Goal: Task Accomplishment & Management: Use online tool/utility

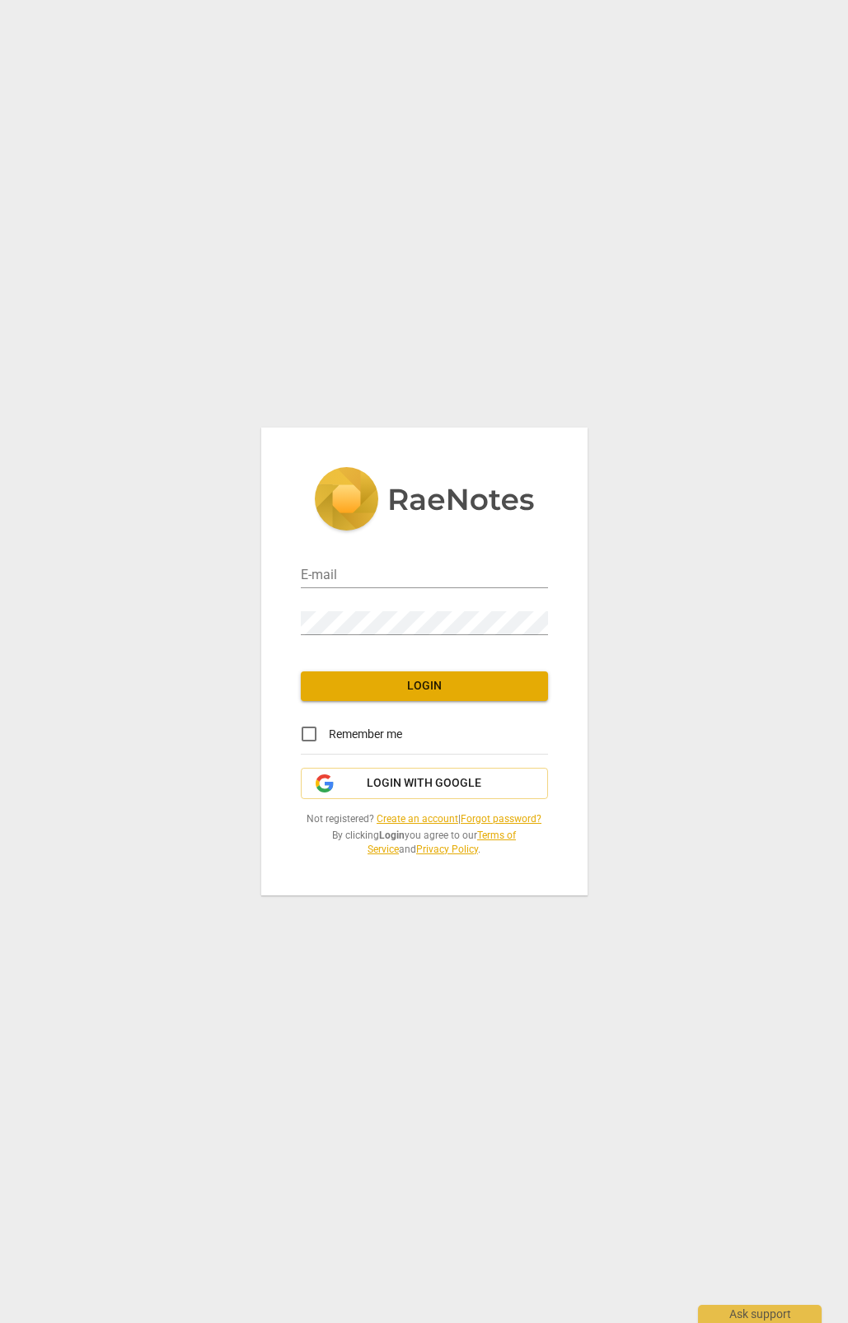
type input "[PERSON_NAME][EMAIL_ADDRESS][PERSON_NAME][DOMAIN_NAME]"
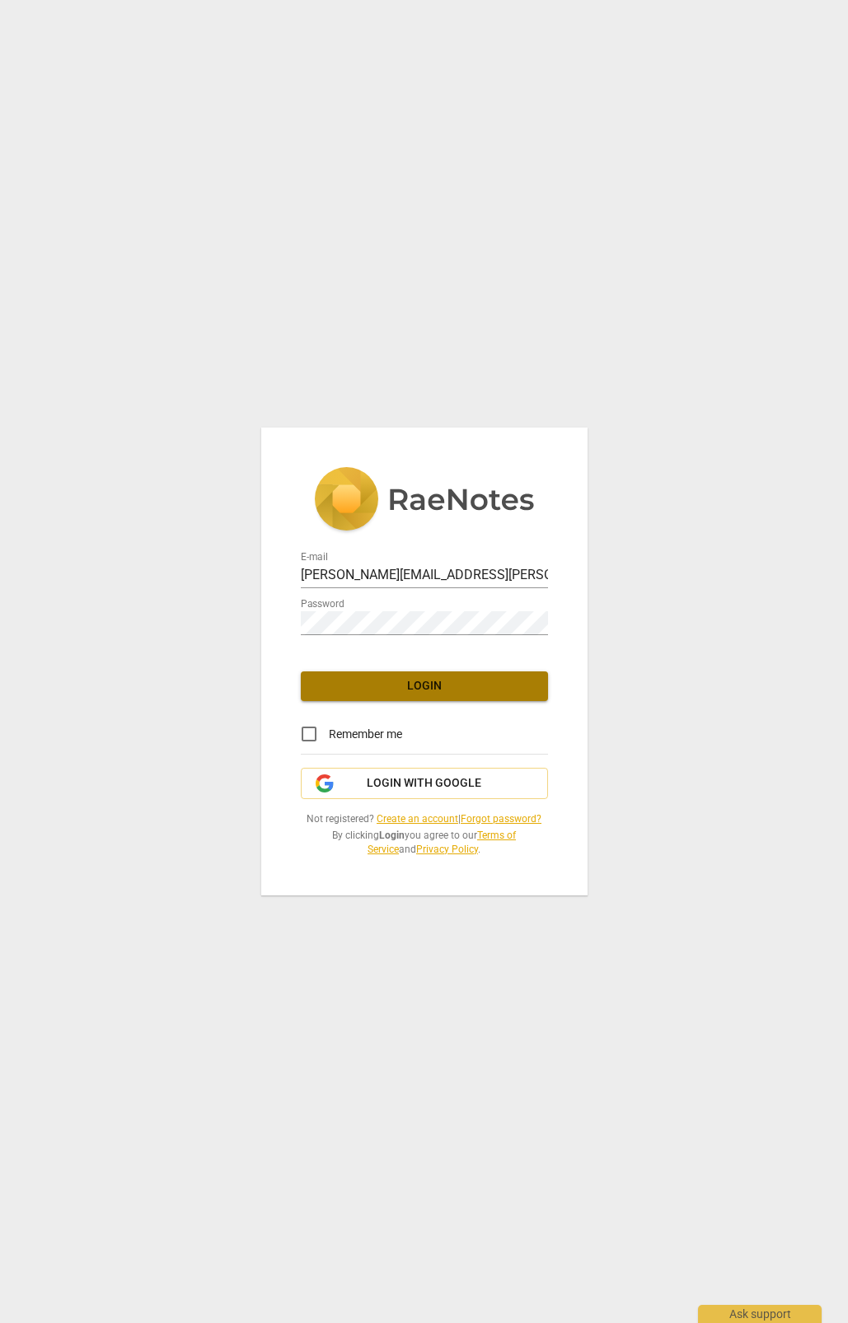
click at [428, 680] on span "Login" at bounding box center [424, 686] width 221 height 16
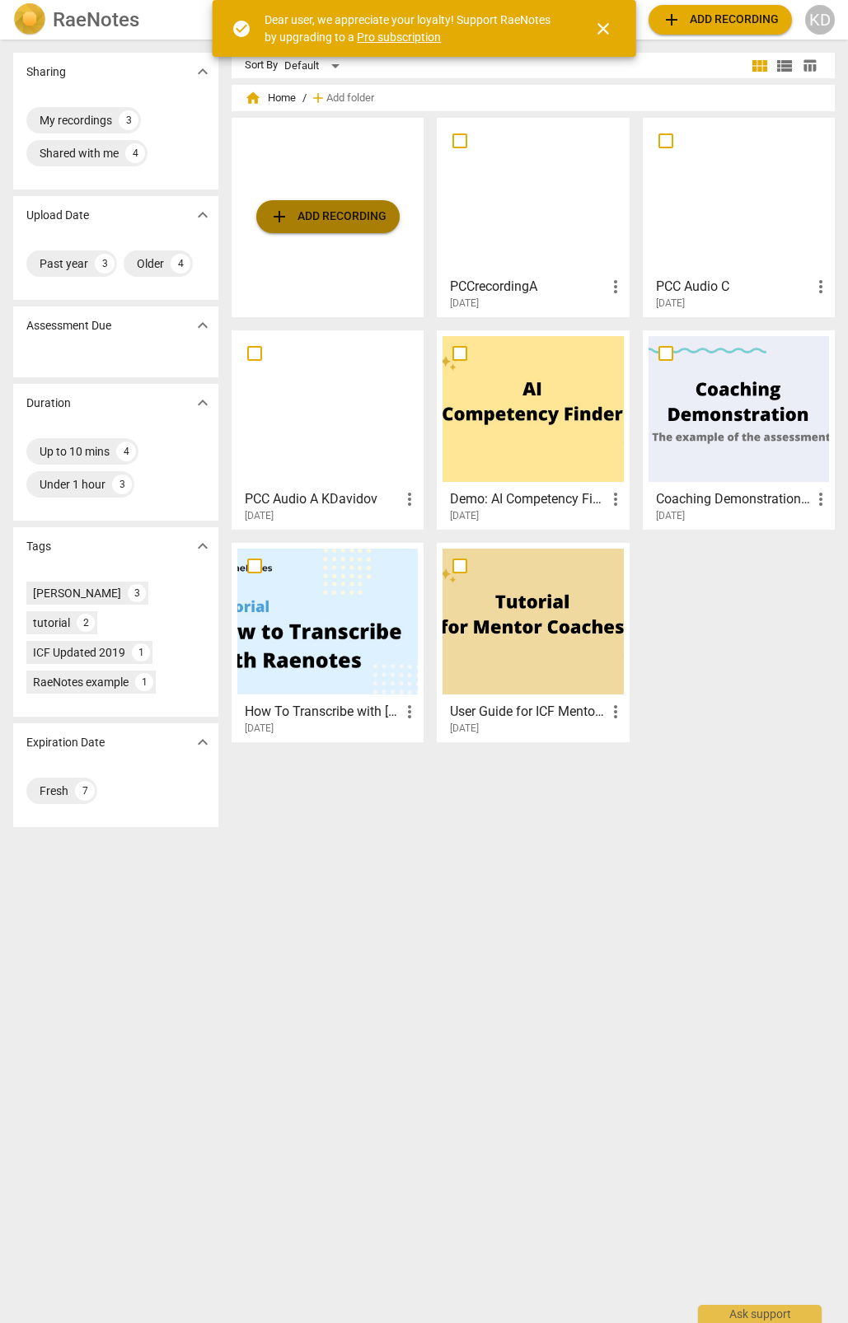
click at [342, 213] on span "add Add recording" at bounding box center [327, 217] width 117 height 20
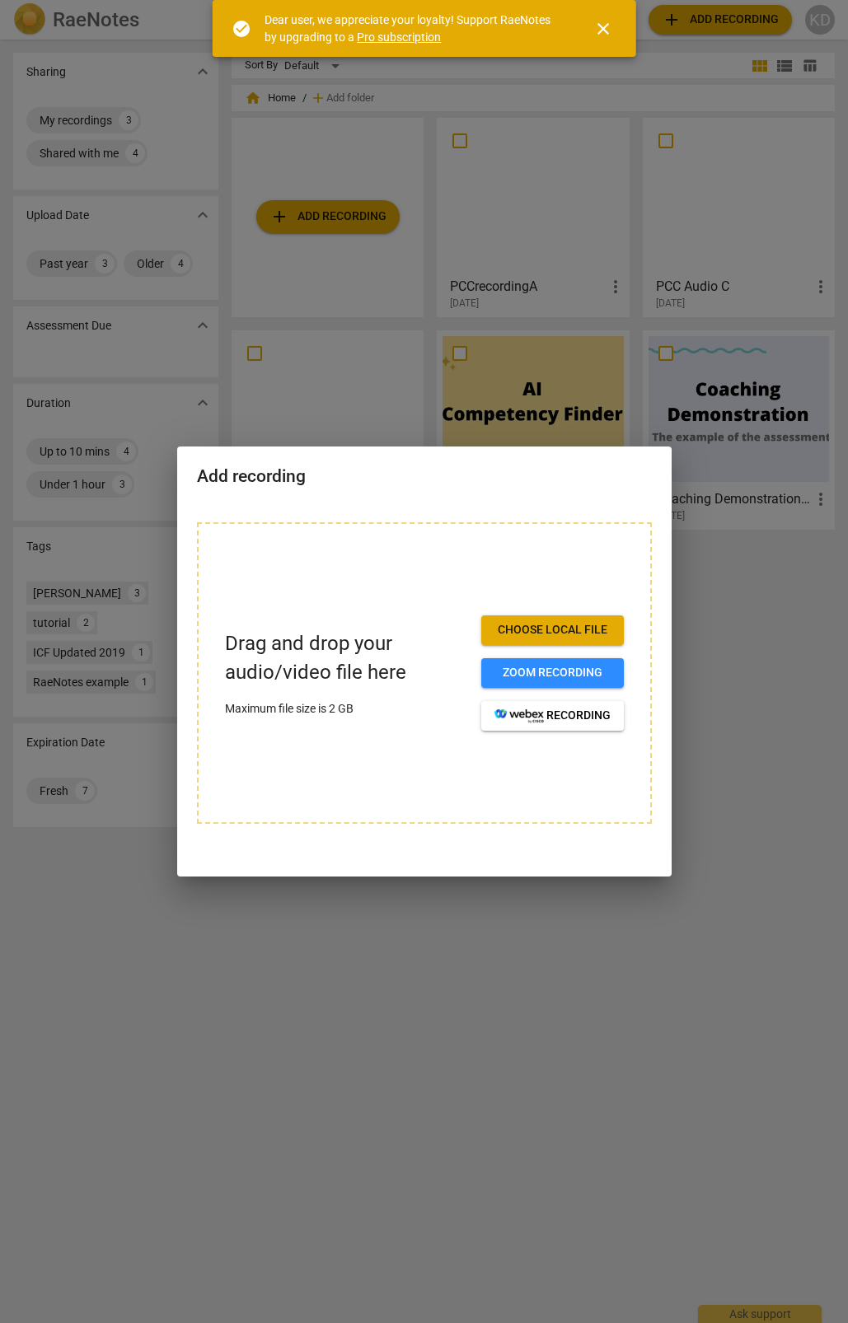
click at [529, 631] on span "Choose local file" at bounding box center [552, 630] width 116 height 16
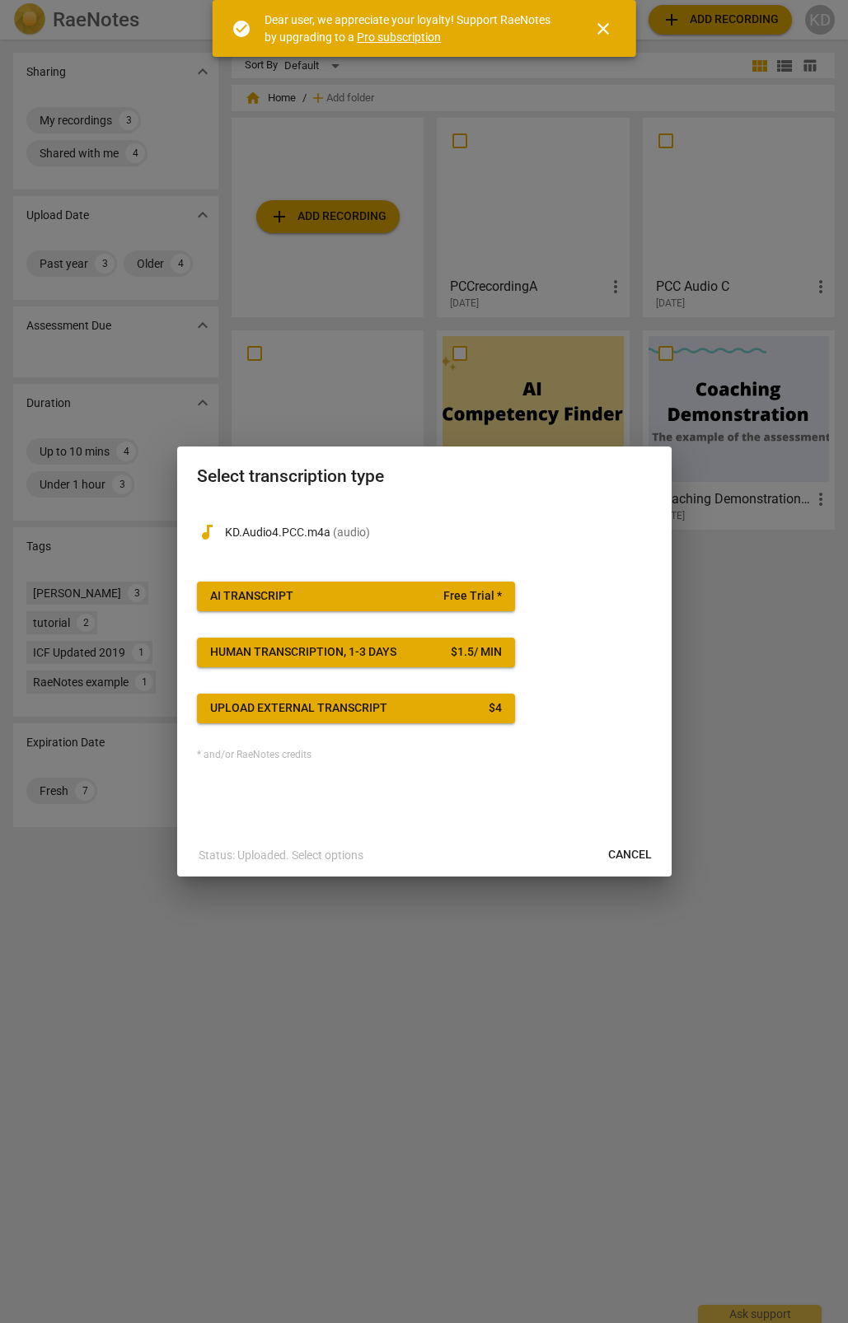
click at [468, 648] on div "$ 1.5 / min" at bounding box center [476, 652] width 51 height 16
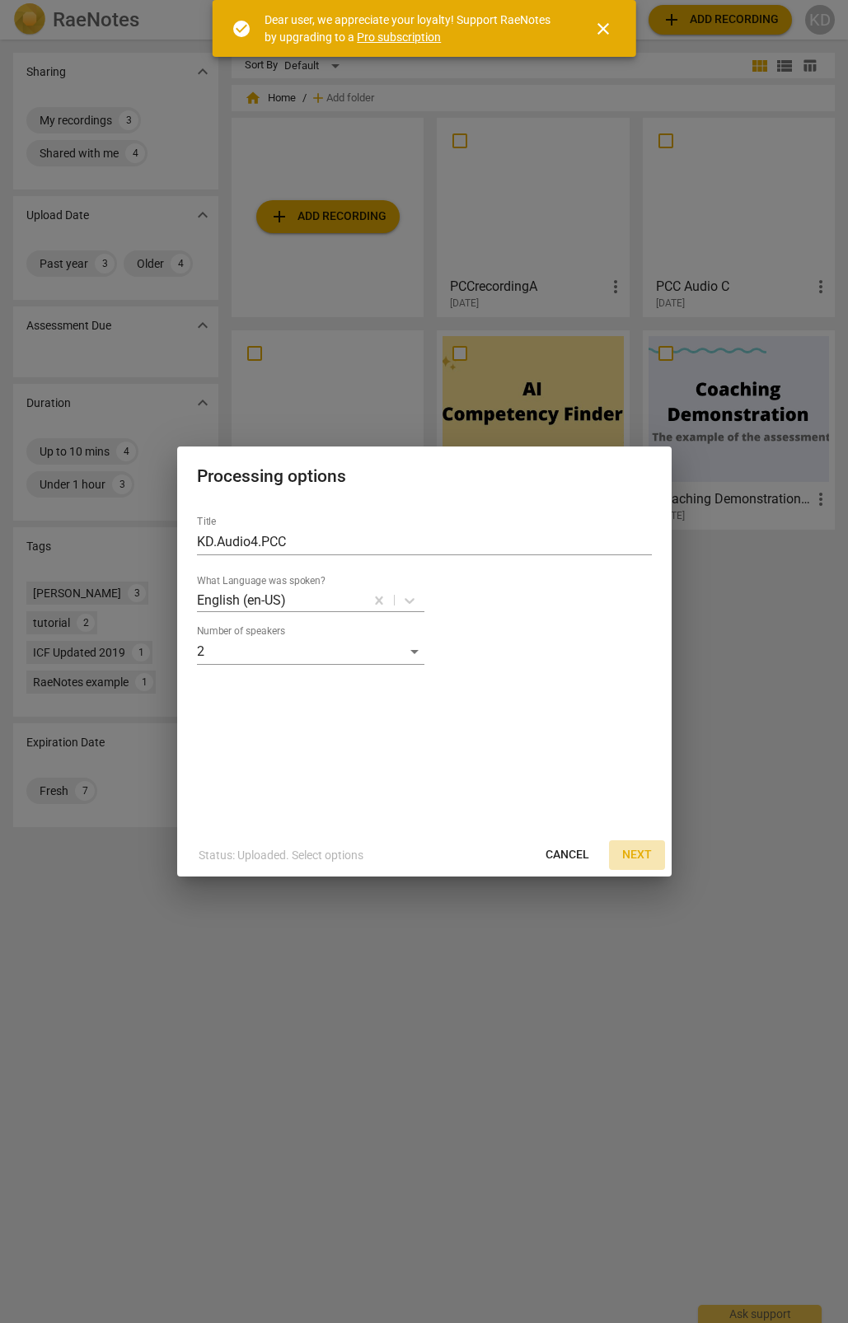
click at [634, 853] on span "Next" at bounding box center [637, 855] width 30 height 16
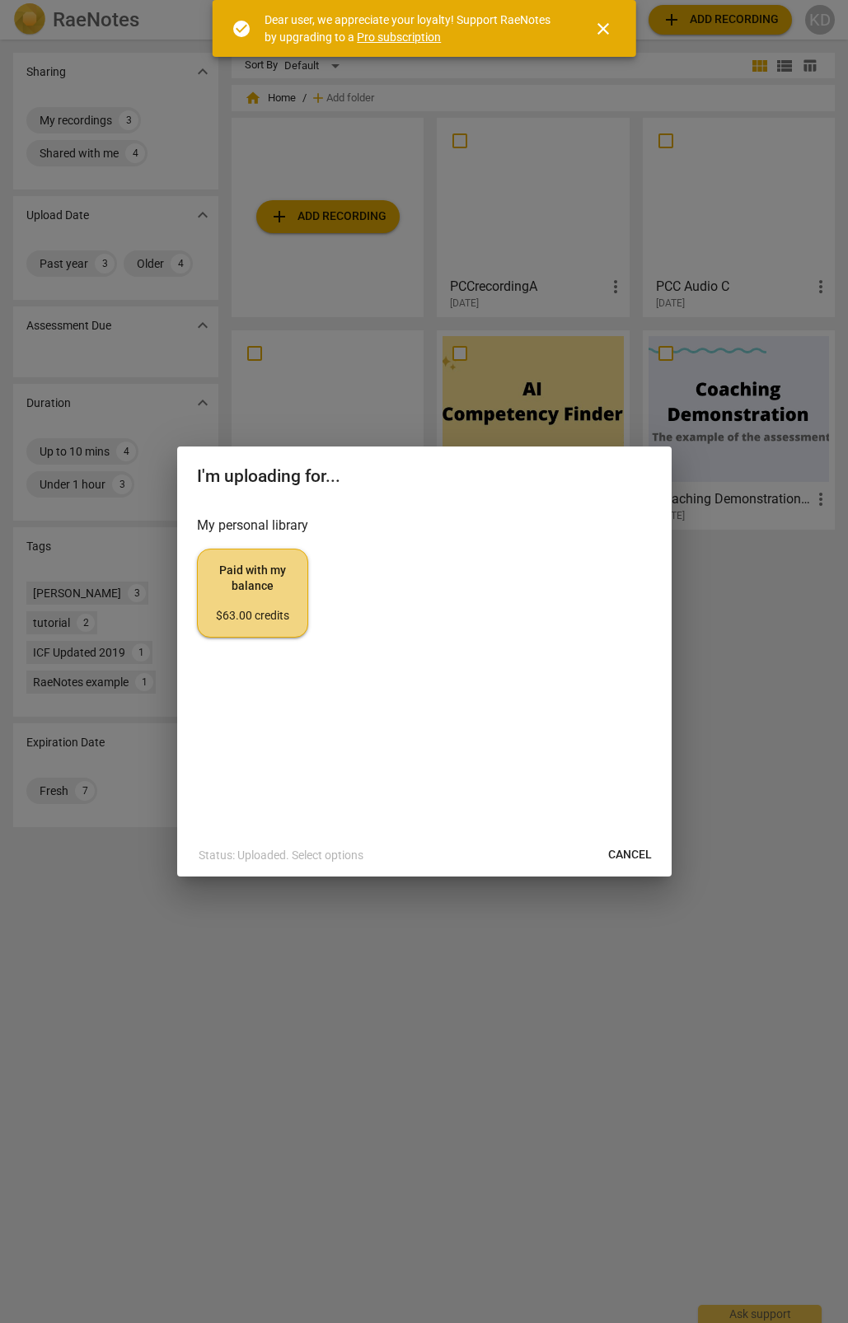
click at [274, 593] on span "Paid with my balance $63.00 credits" at bounding box center [252, 594] width 83 height 62
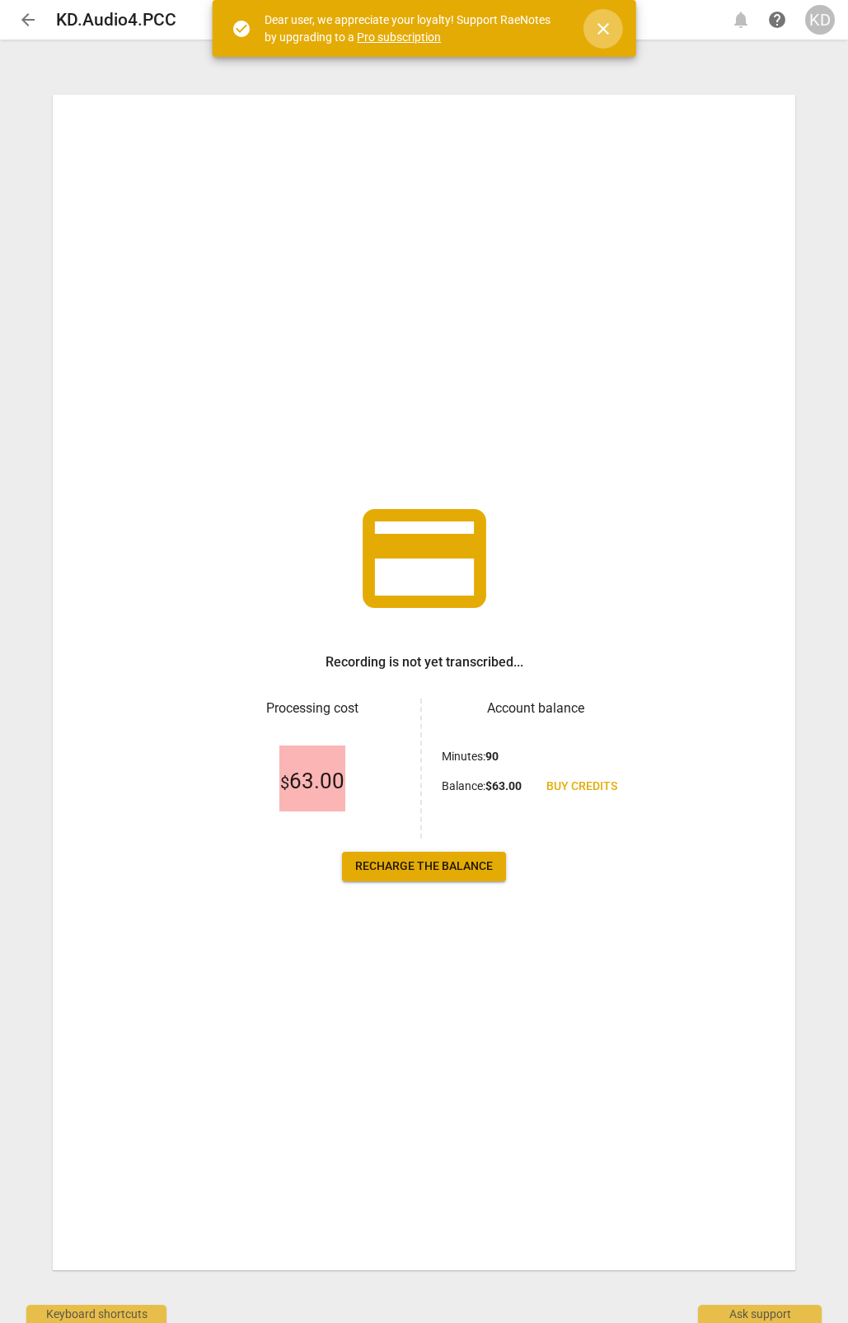
click at [601, 26] on span "close" at bounding box center [603, 29] width 20 height 20
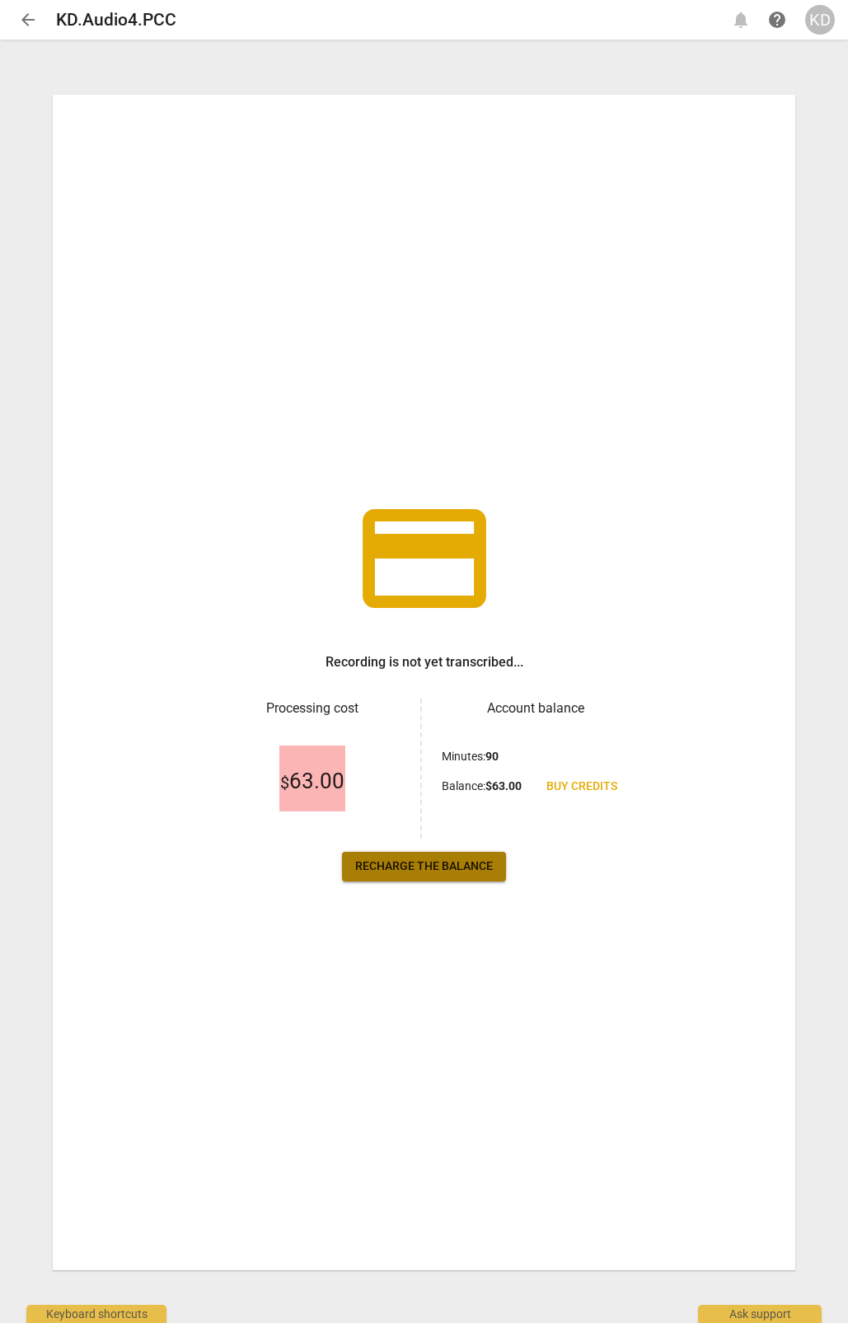
click at [434, 867] on span "Recharge the balance" at bounding box center [424, 866] width 138 height 16
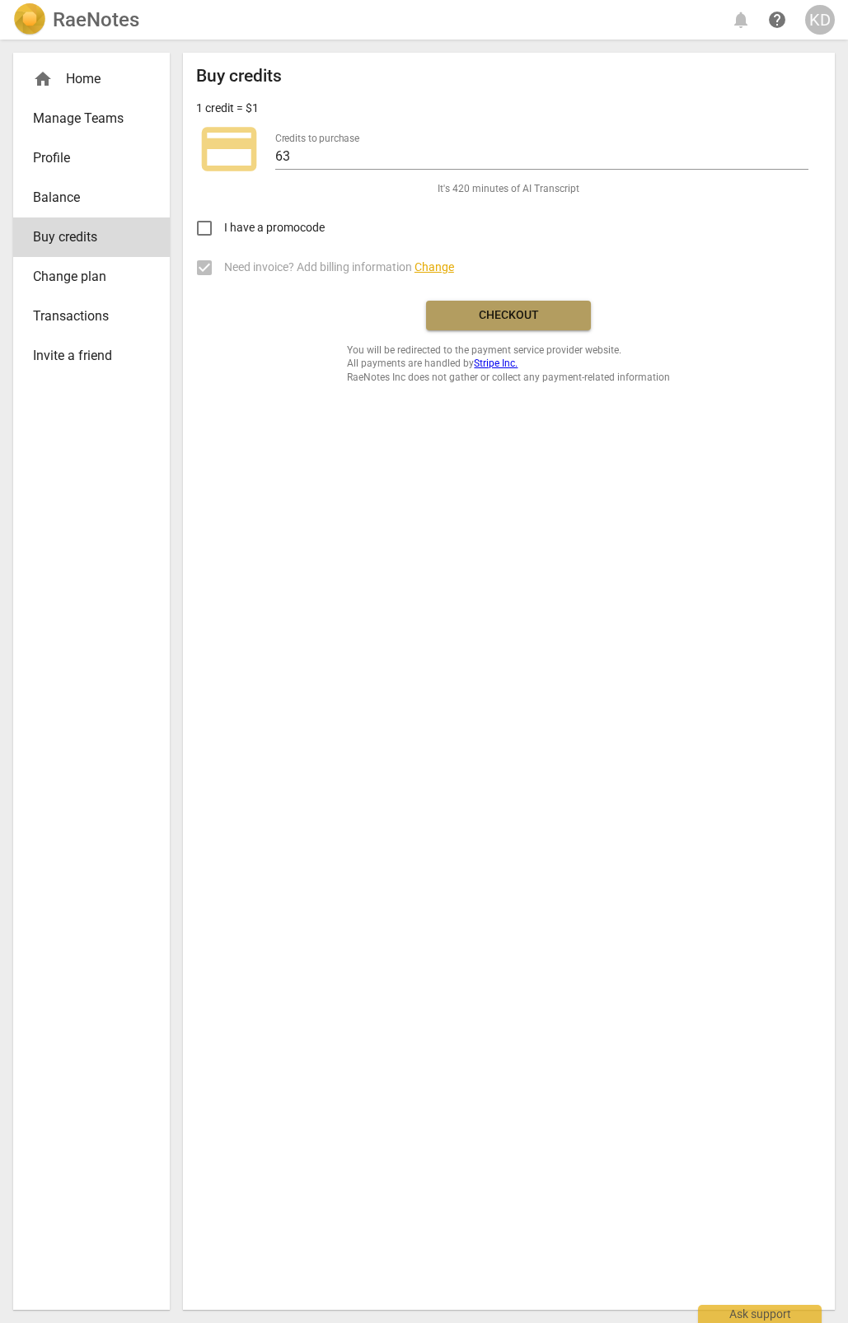
click at [530, 320] on span "Checkout" at bounding box center [508, 315] width 138 height 16
click at [85, 69] on div "home Home" at bounding box center [85, 79] width 104 height 20
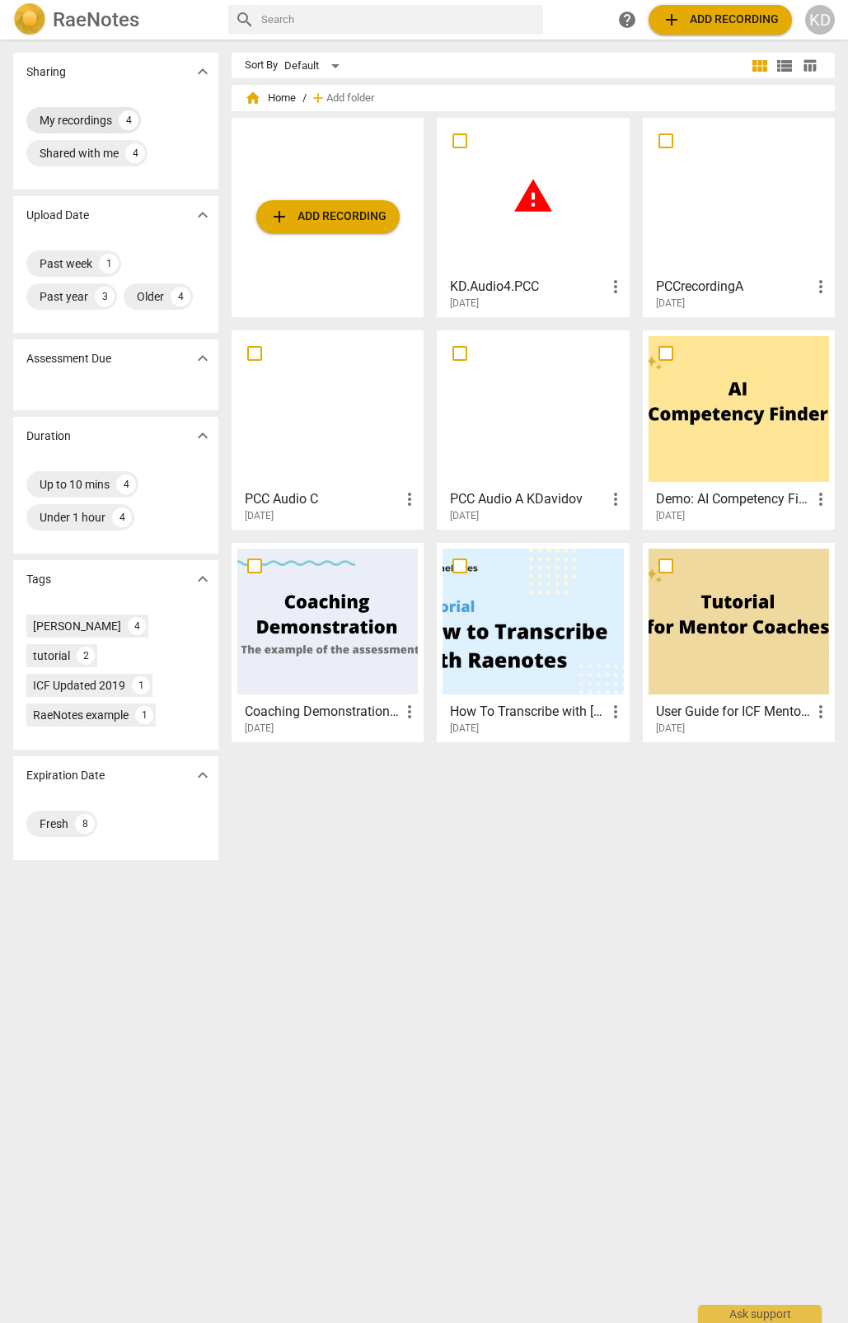
click at [87, 116] on div "My recordings" at bounding box center [76, 120] width 72 height 16
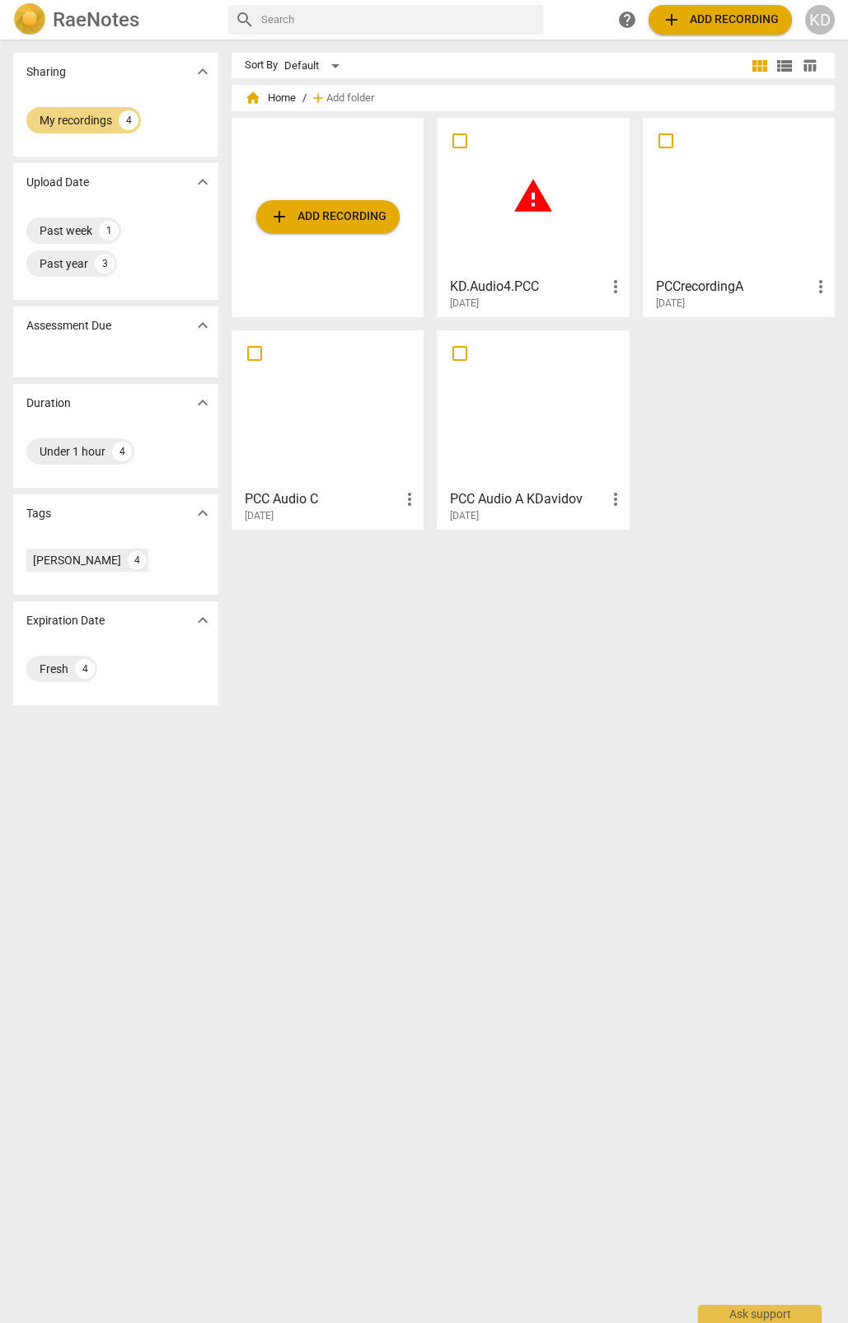
click at [610, 286] on span "more_vert" at bounding box center [616, 287] width 20 height 20
click at [652, 460] on div at bounding box center [424, 661] width 848 height 1323
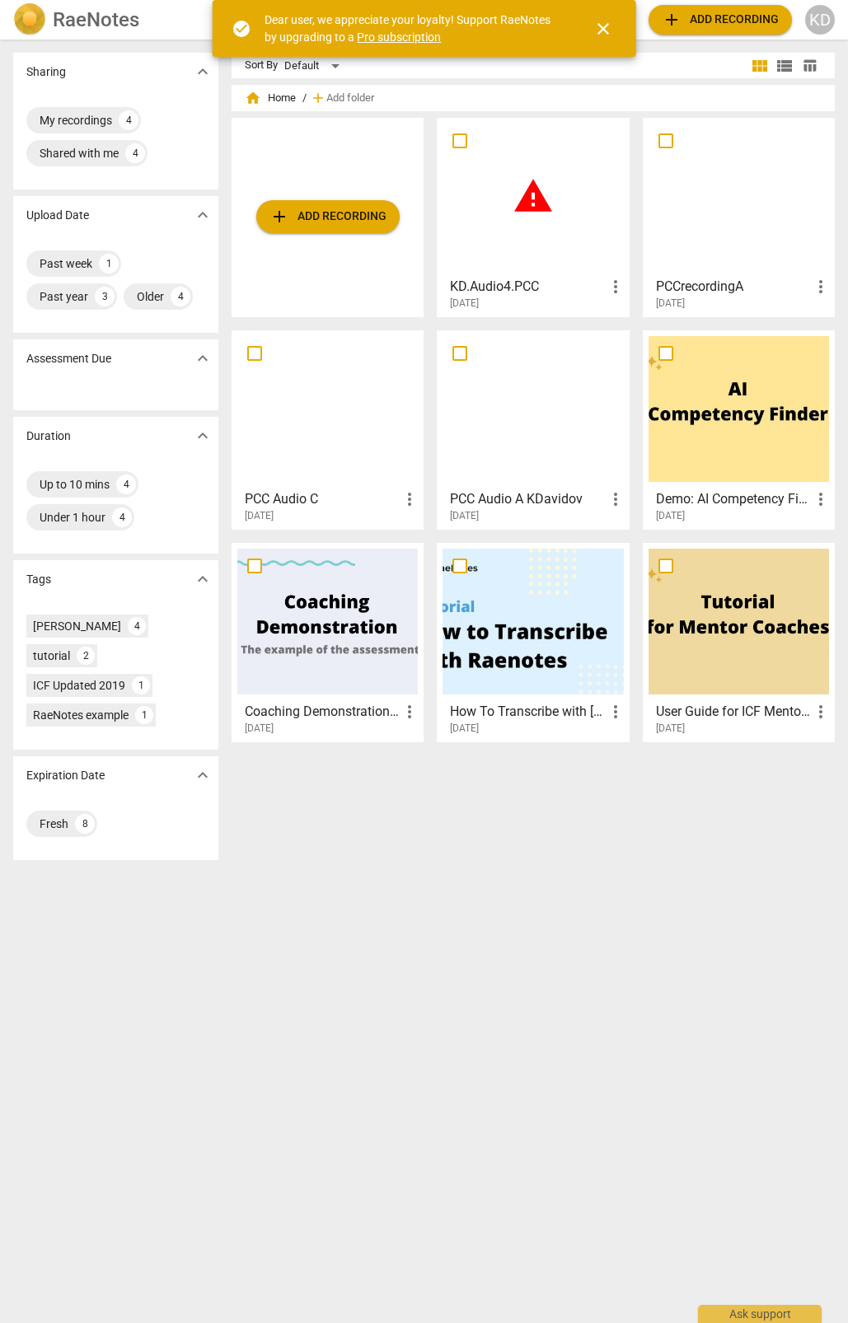
click at [531, 199] on span "warning" at bounding box center [532, 195] width 41 height 41
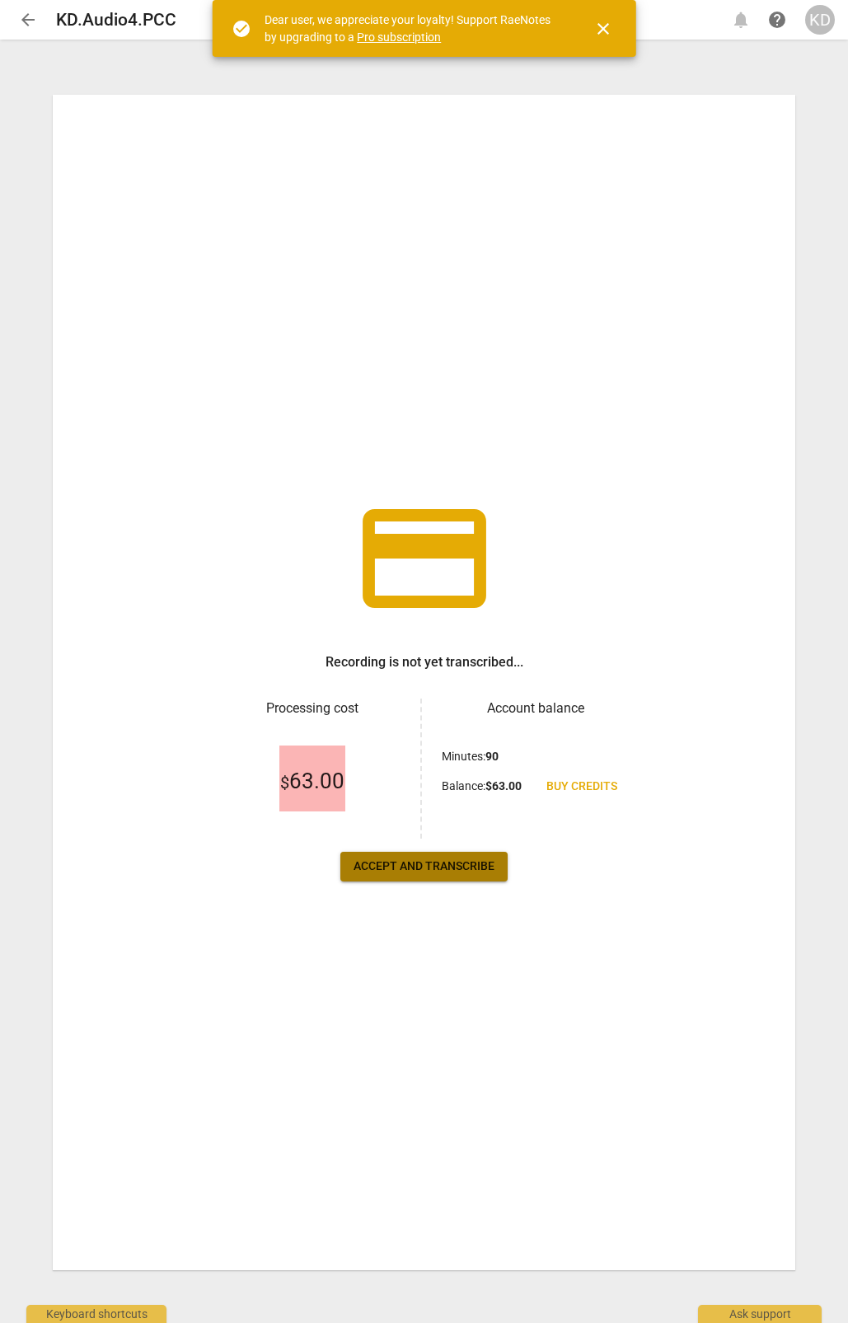
click at [466, 876] on button "Accept and transcribe" at bounding box center [423, 867] width 167 height 30
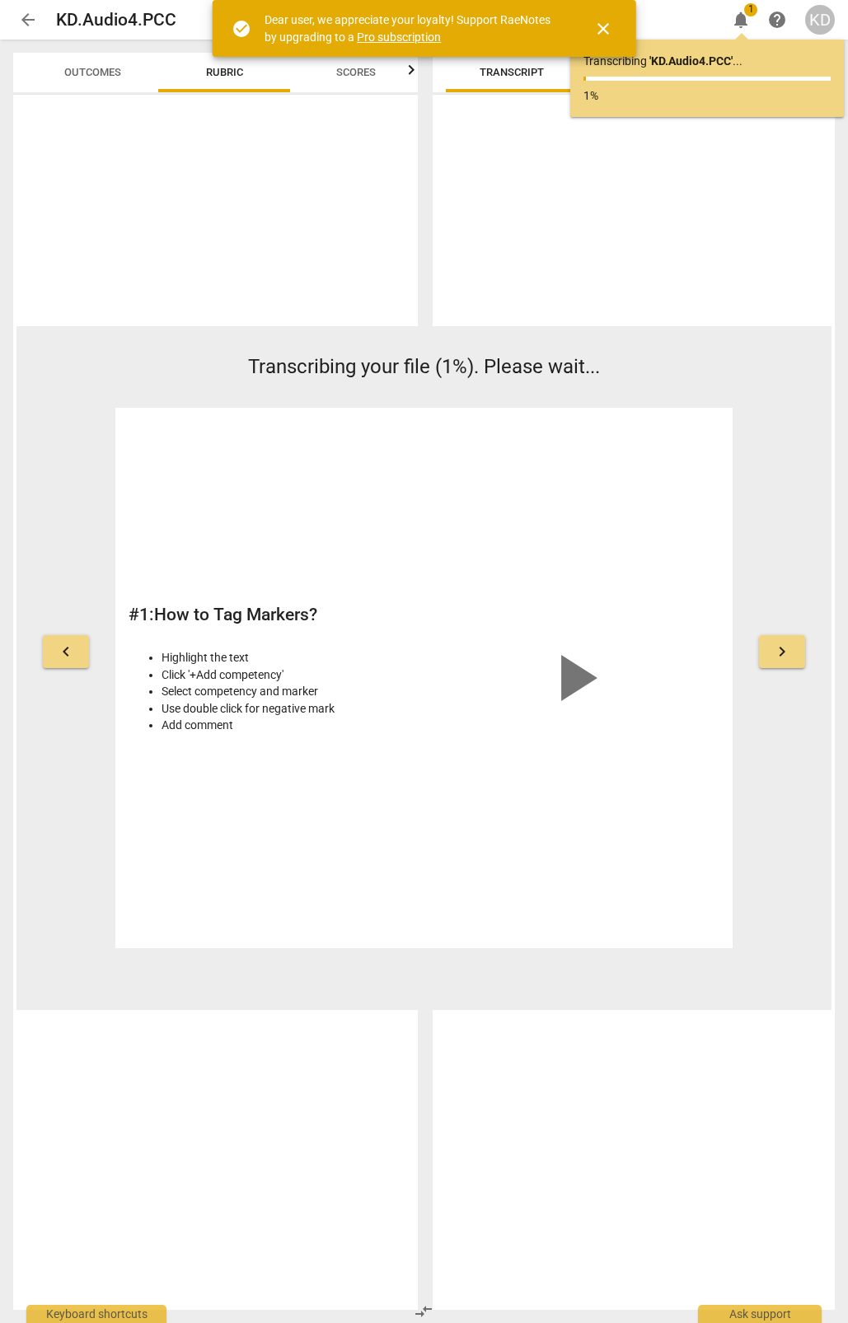
click at [581, 680] on span "play_arrow" at bounding box center [574, 677] width 79 height 79
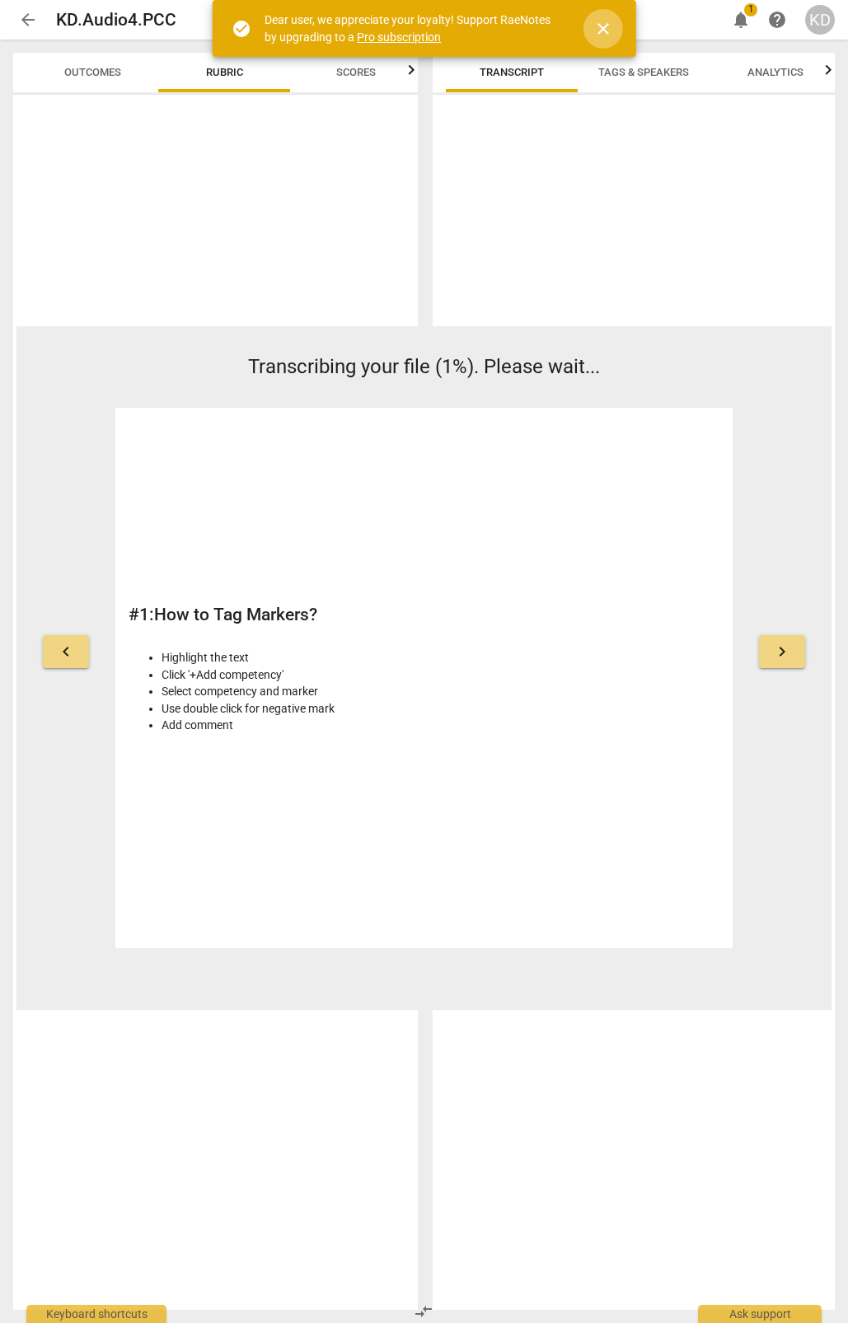
click at [608, 25] on span "close" at bounding box center [603, 29] width 20 height 20
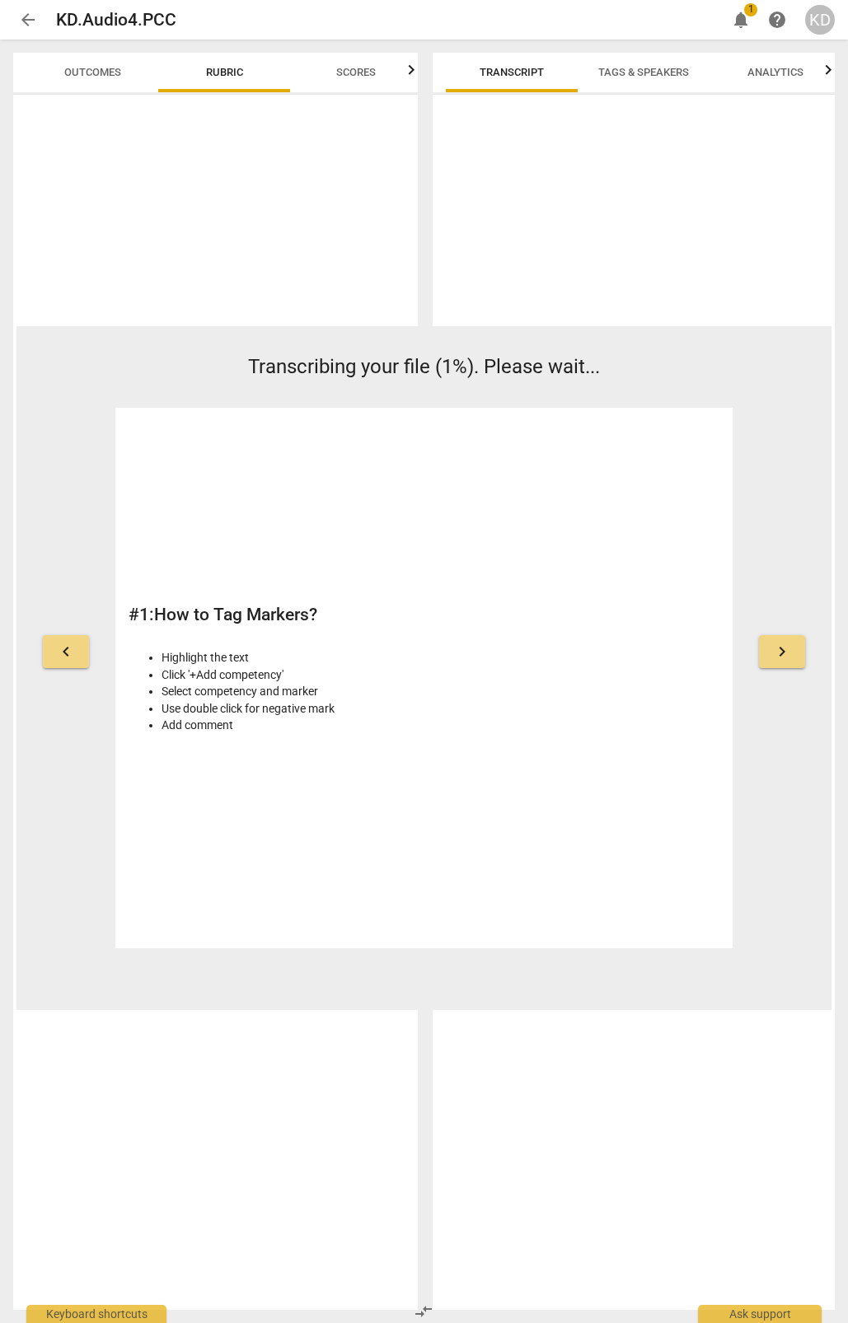
click at [822, 22] on div "KD" at bounding box center [820, 20] width 30 height 30
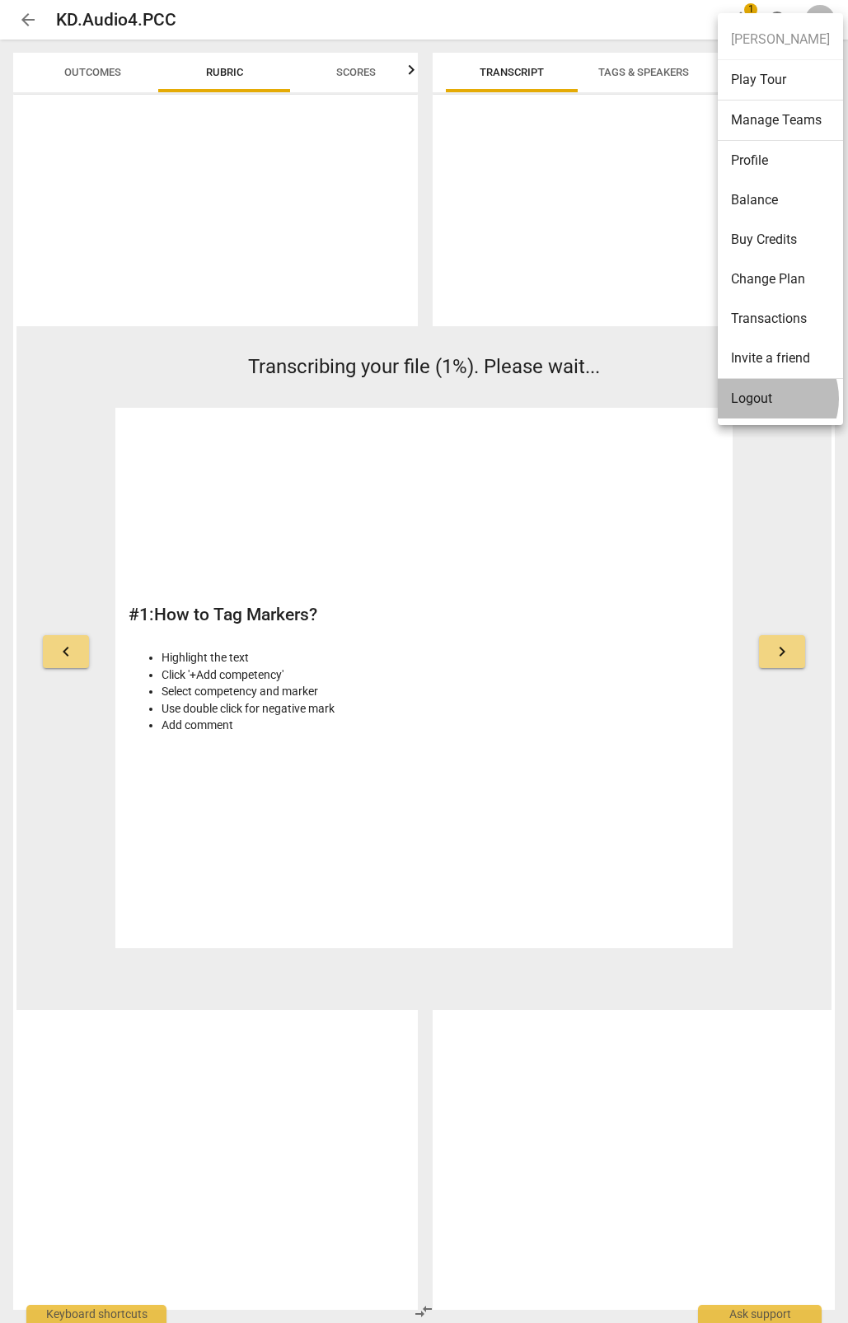
click at [765, 399] on li "Logout" at bounding box center [780, 399] width 125 height 40
